Goal: Transaction & Acquisition: Subscribe to service/newsletter

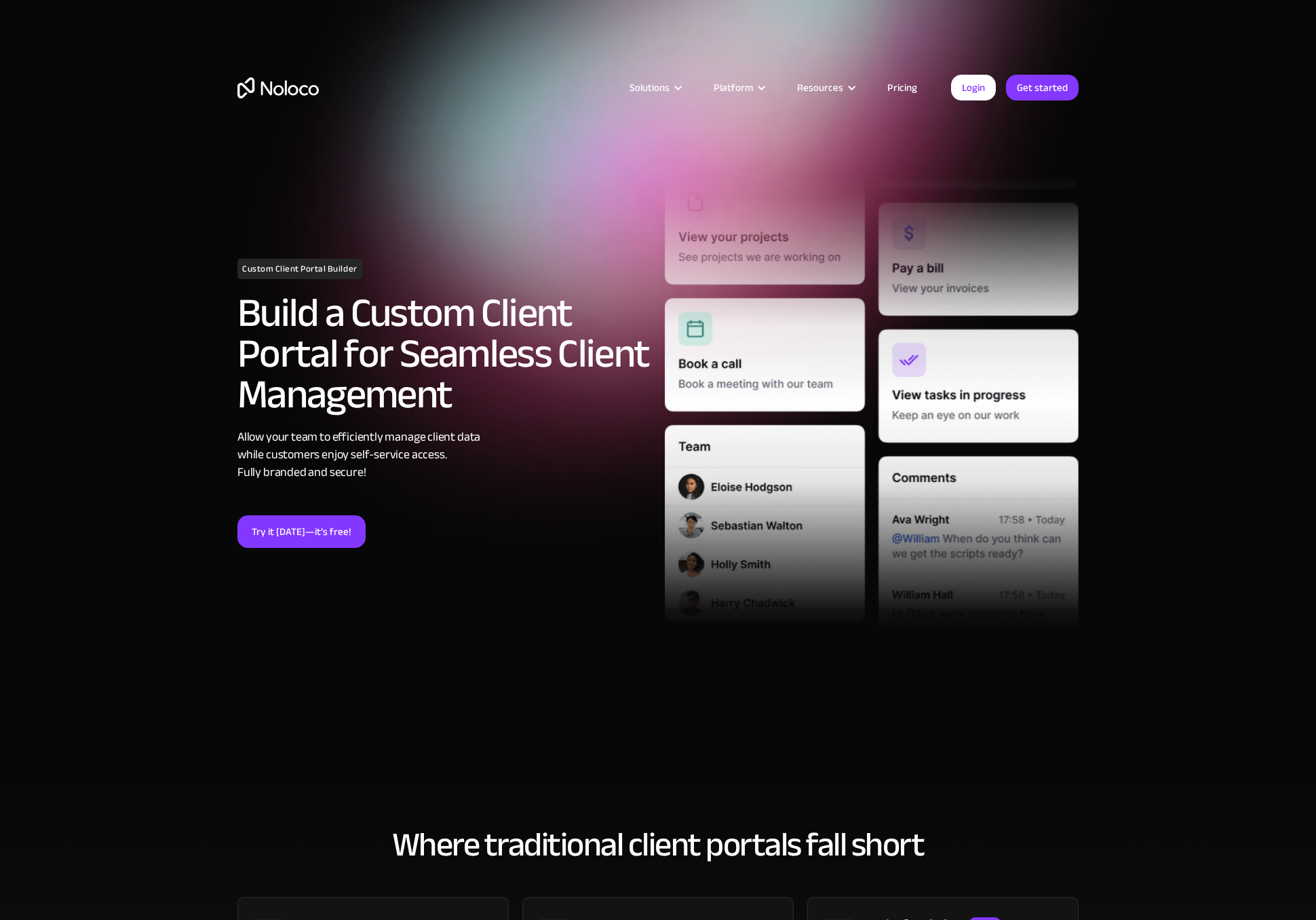
click at [901, 86] on link "Pricing" at bounding box center [902, 88] width 63 height 18
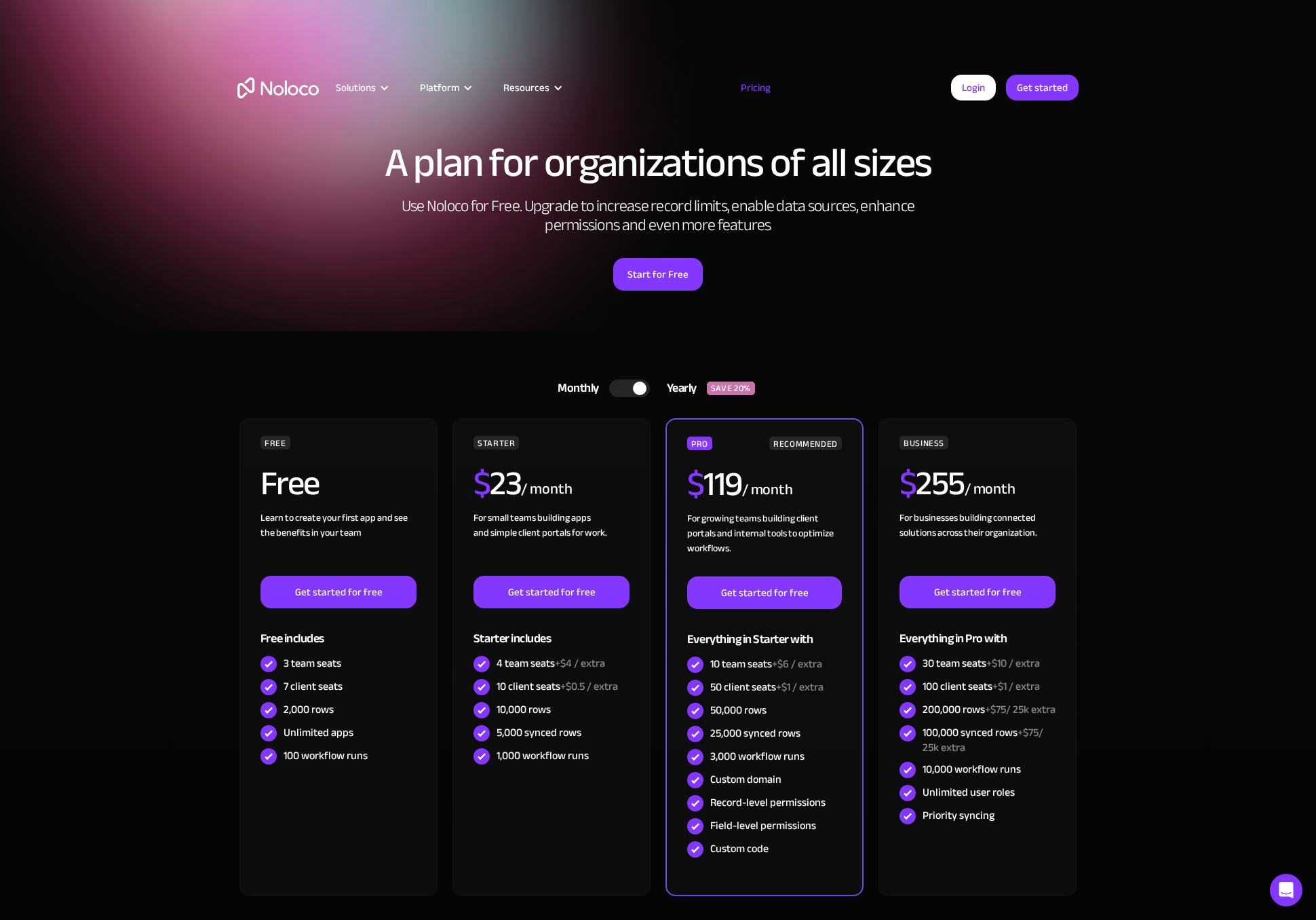
click at [613, 384] on div at bounding box center [629, 388] width 40 height 18
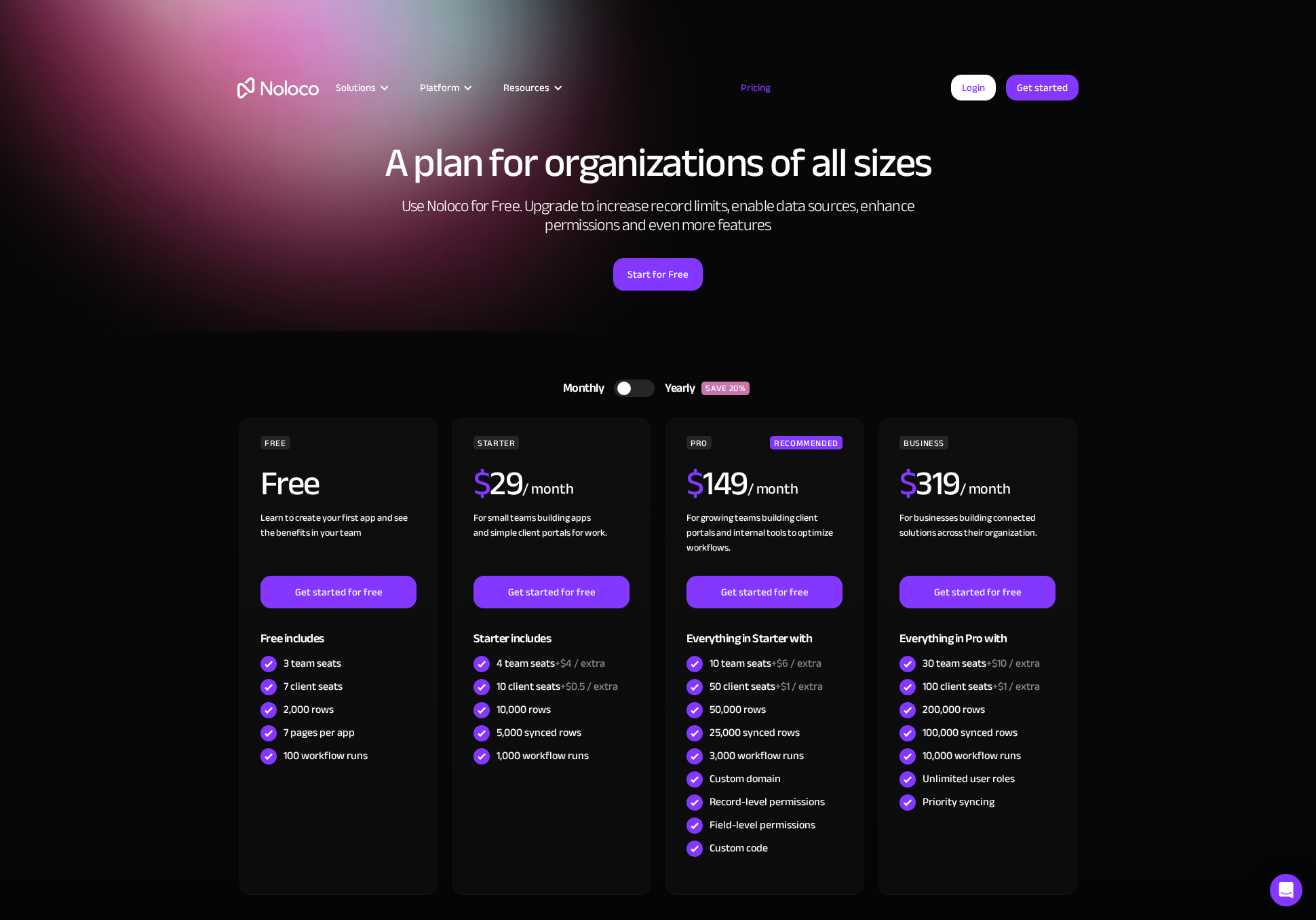
click at [647, 385] on div at bounding box center [634, 388] width 40 height 18
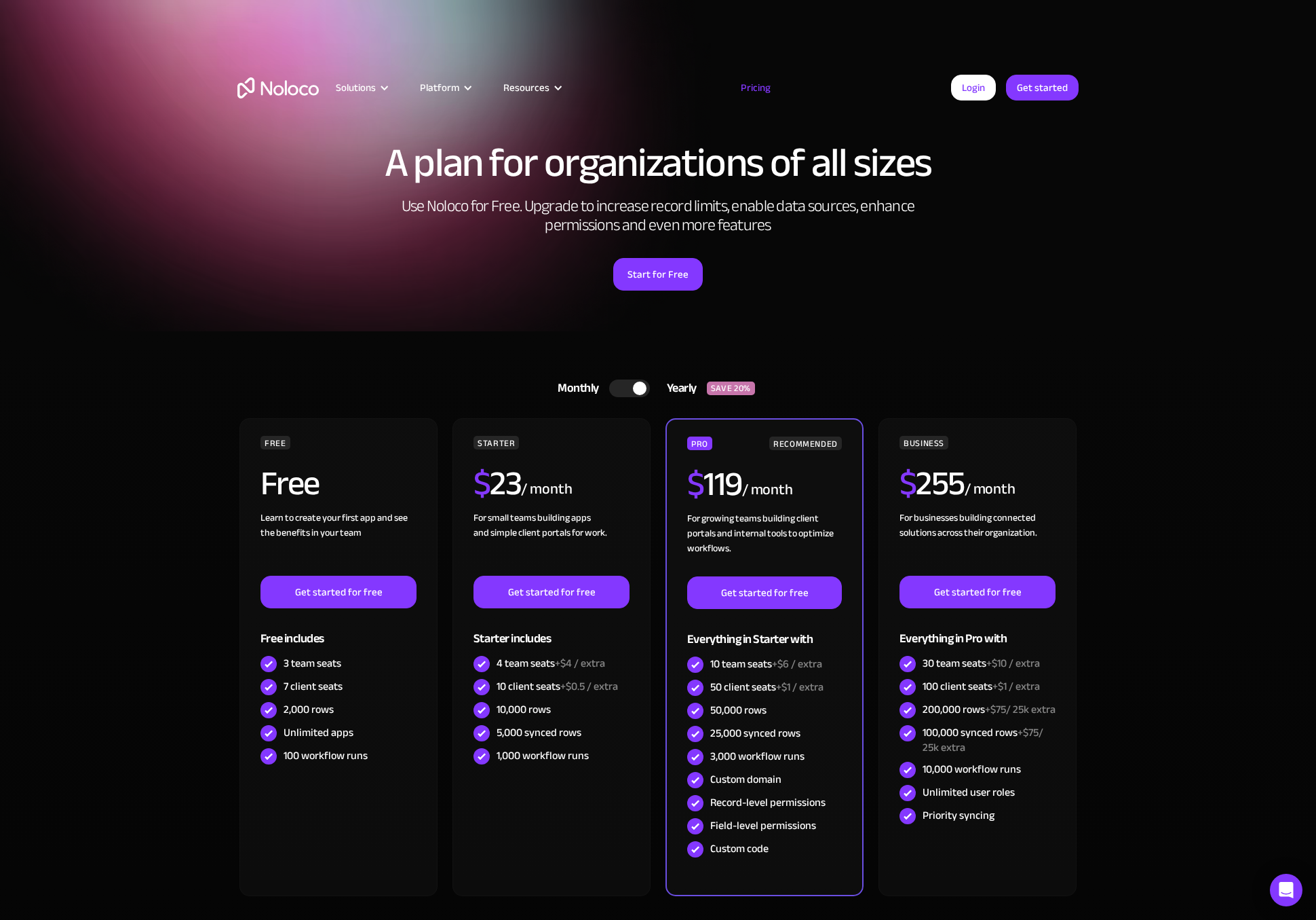
click at [613, 388] on div at bounding box center [629, 388] width 40 height 18
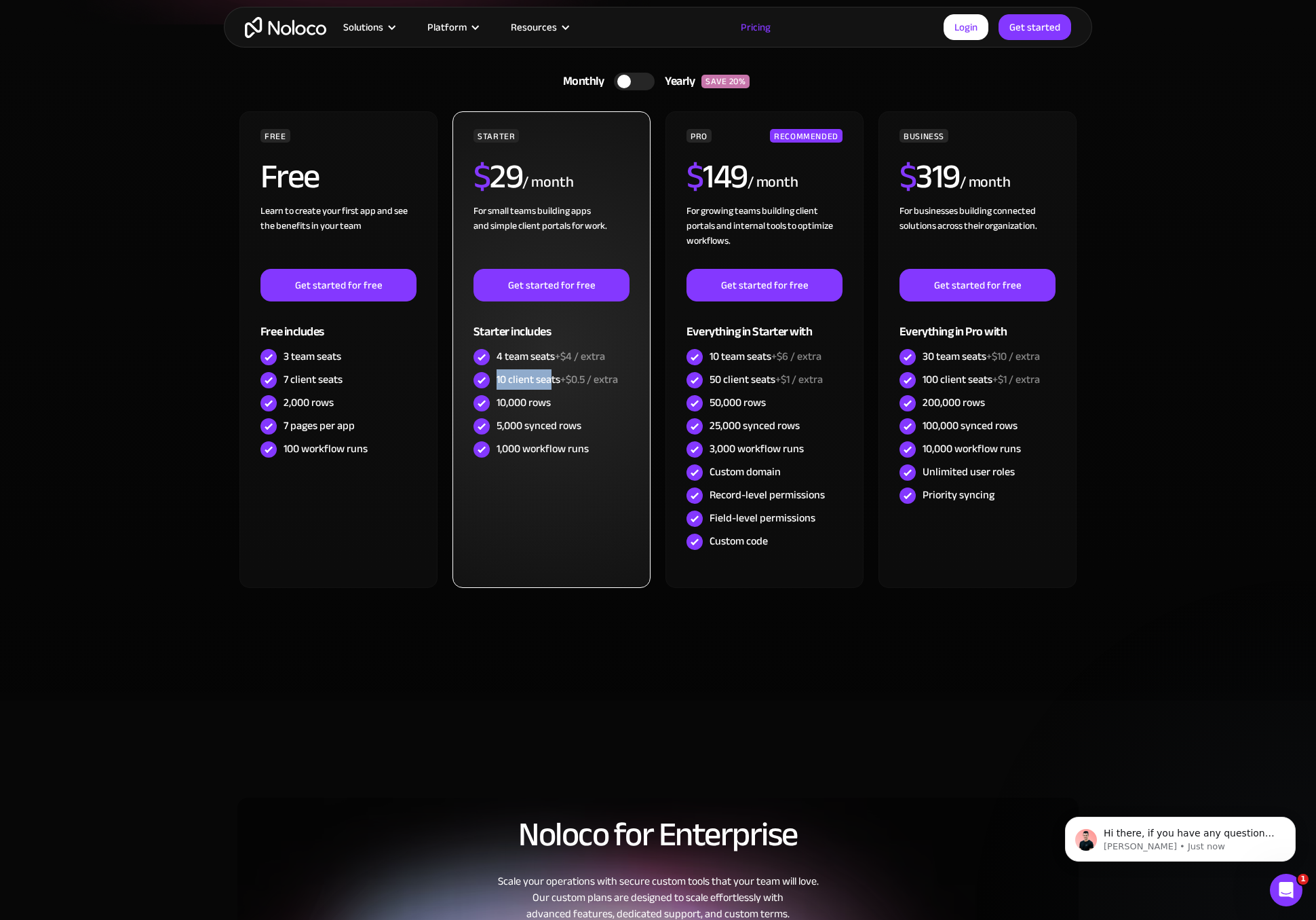
drag, startPoint x: 496, startPoint y: 378, endPoint x: 553, endPoint y: 378, distance: 57.0
click at [553, 378] on div "10 client seats +$0.5 / extra" at bounding box center [552, 379] width 156 height 23
click at [583, 393] on div "10,000 rows" at bounding box center [552, 402] width 156 height 23
